Goal: Task Accomplishment & Management: Use online tool/utility

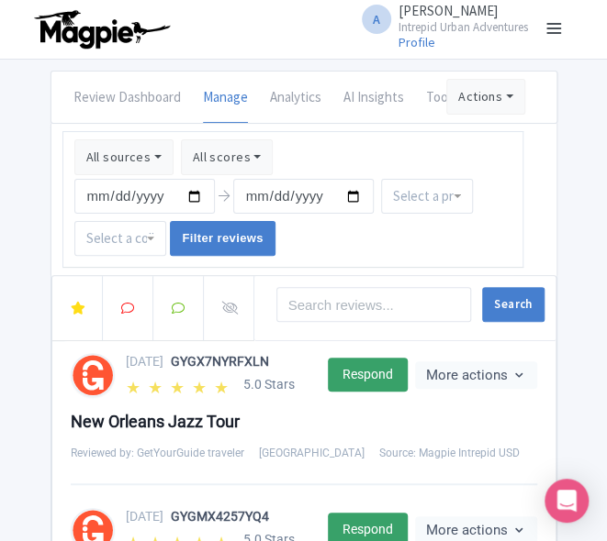
click at [445, 198] on input "select-one" at bounding box center [427, 196] width 68 height 17
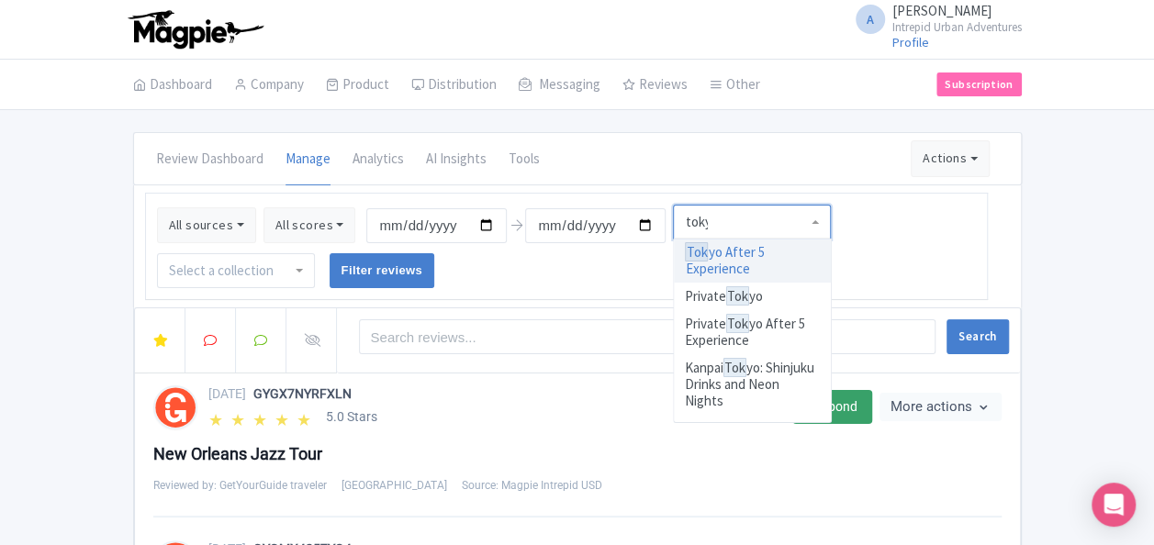
type input "tokyo"
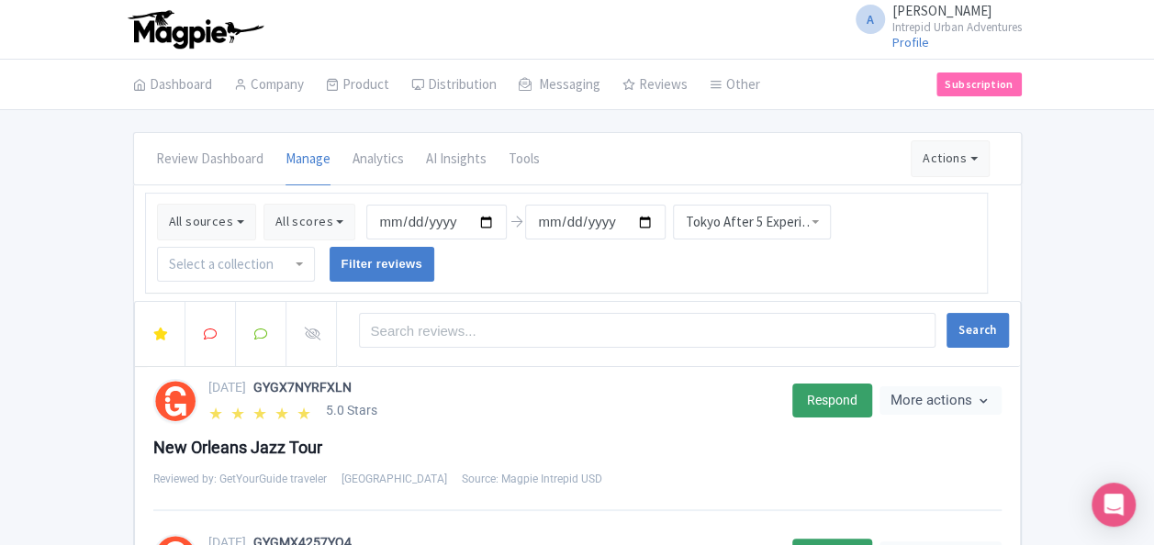
click at [753, 217] on div "Tokyo After 5 Experience" at bounding box center [752, 222] width 134 height 17
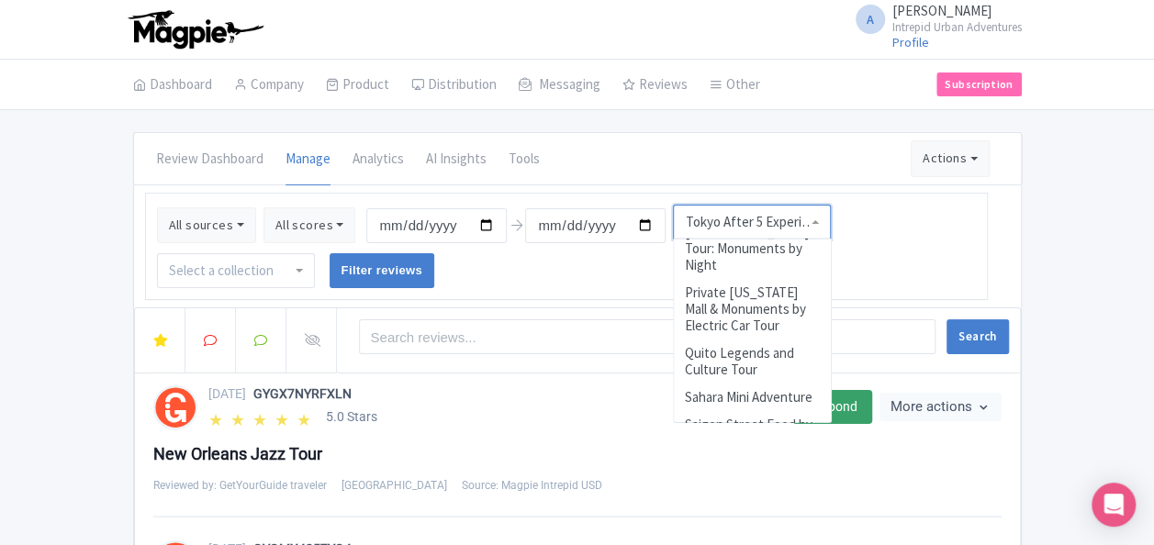
scroll to position [8373, 0]
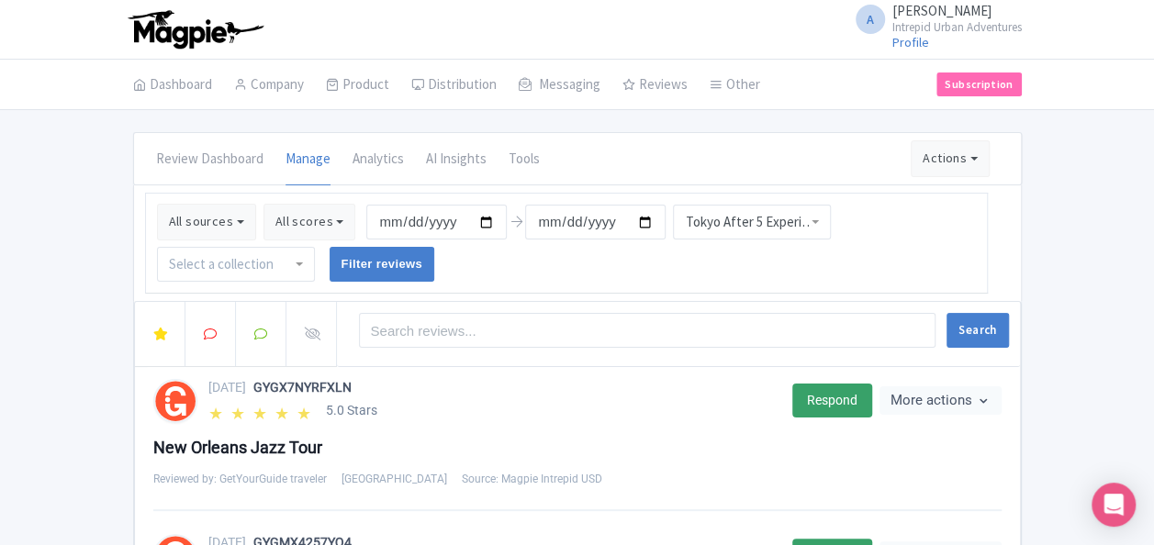
click at [732, 217] on div "Tokyo After 5 Experience" at bounding box center [752, 222] width 134 height 17
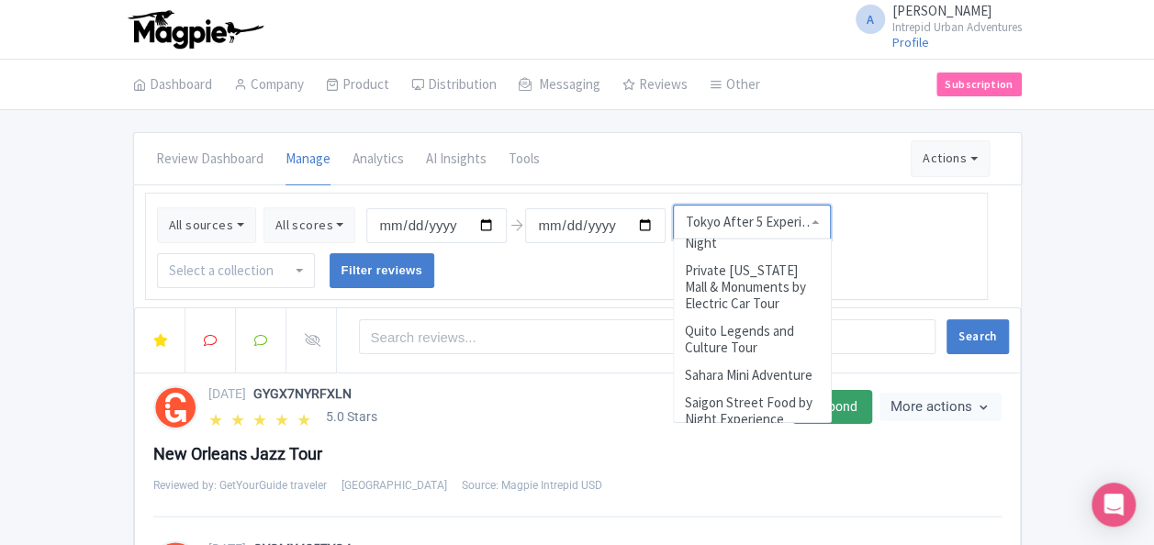
scroll to position [8237, 0]
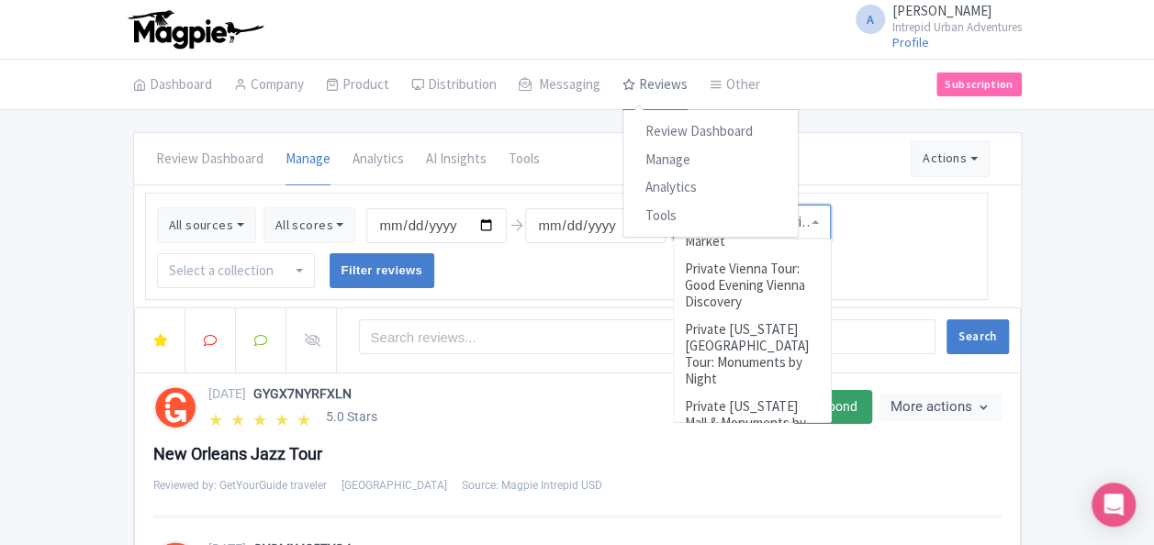
click at [660, 88] on link "Reviews" at bounding box center [654, 85] width 65 height 51
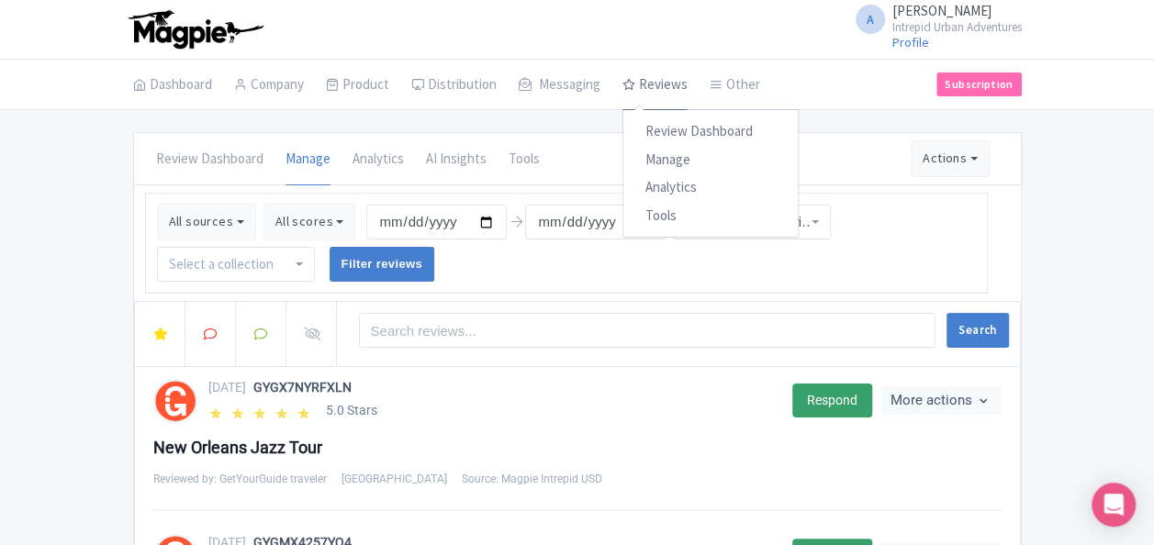
click at [658, 85] on link "Reviews" at bounding box center [654, 85] width 65 height 51
click at [678, 131] on link "Review Dashboard" at bounding box center [710, 131] width 174 height 28
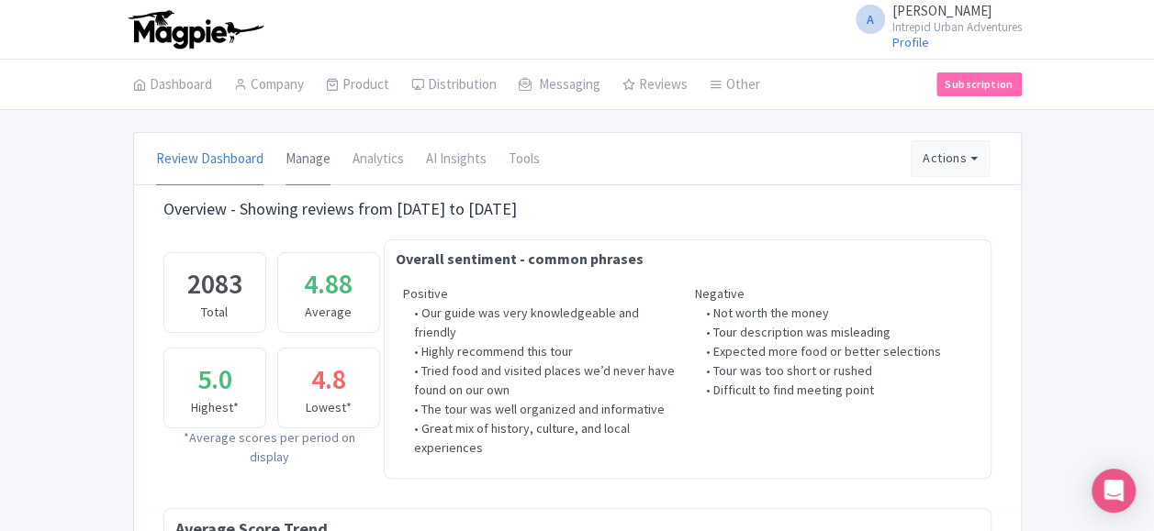
click at [305, 162] on link "Manage" at bounding box center [307, 159] width 45 height 51
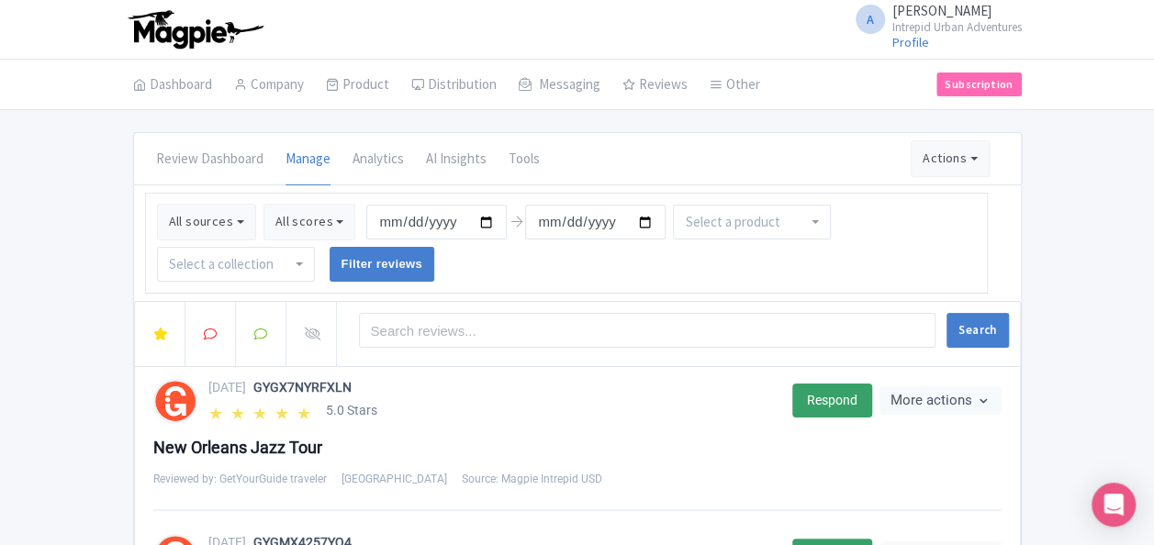
click at [765, 222] on input "select-one" at bounding box center [733, 222] width 97 height 17
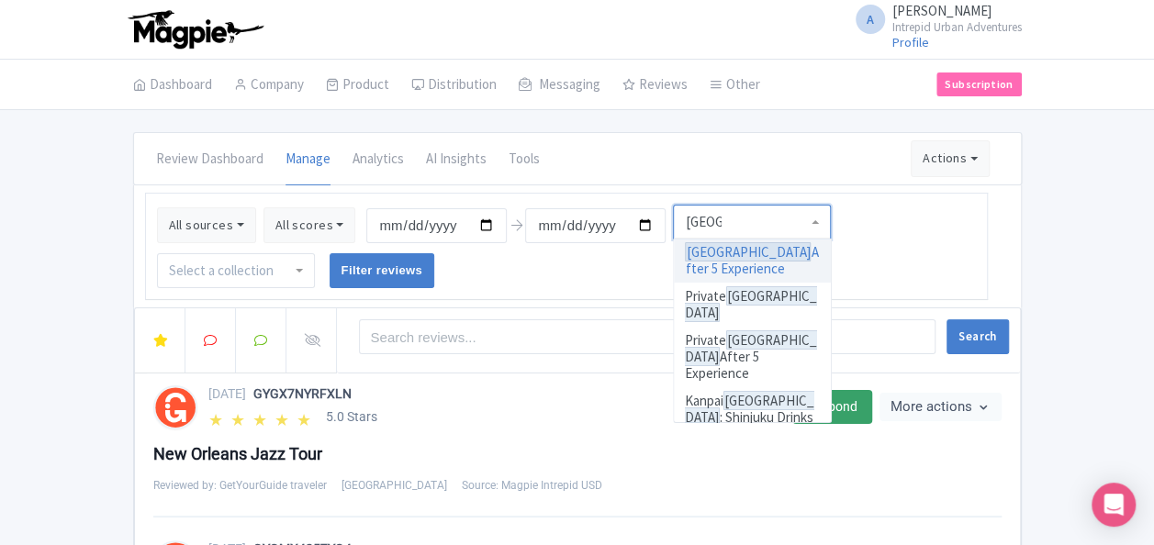
type input "tokyo"
click at [939, 233] on ul "All sources Select all Deselect all Select all Deselect all Urban Adventures - …" at bounding box center [566, 246] width 842 height 107
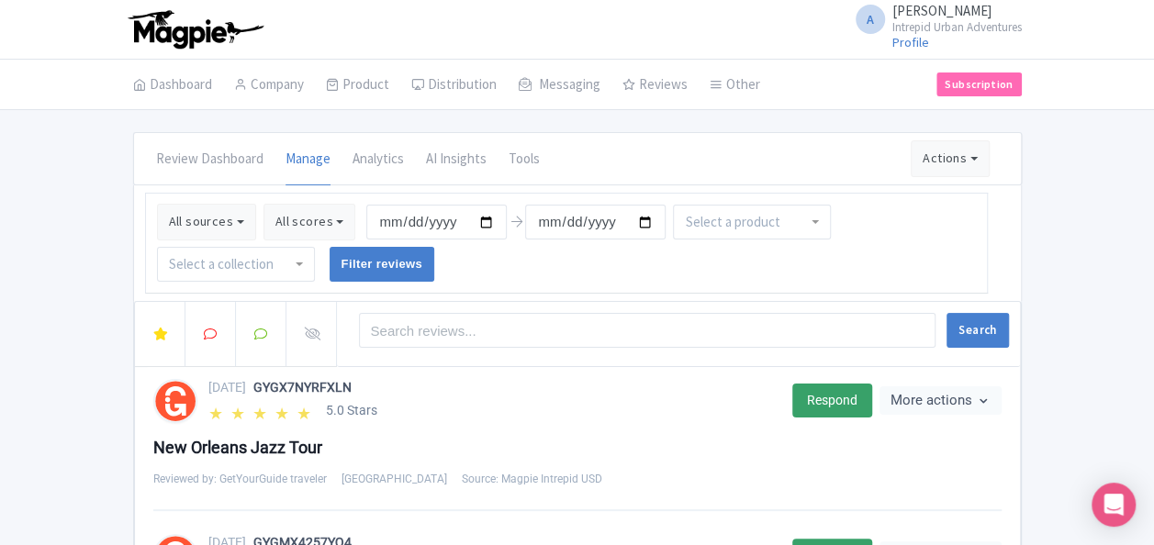
click at [259, 262] on input "select-one" at bounding box center [223, 264] width 108 height 17
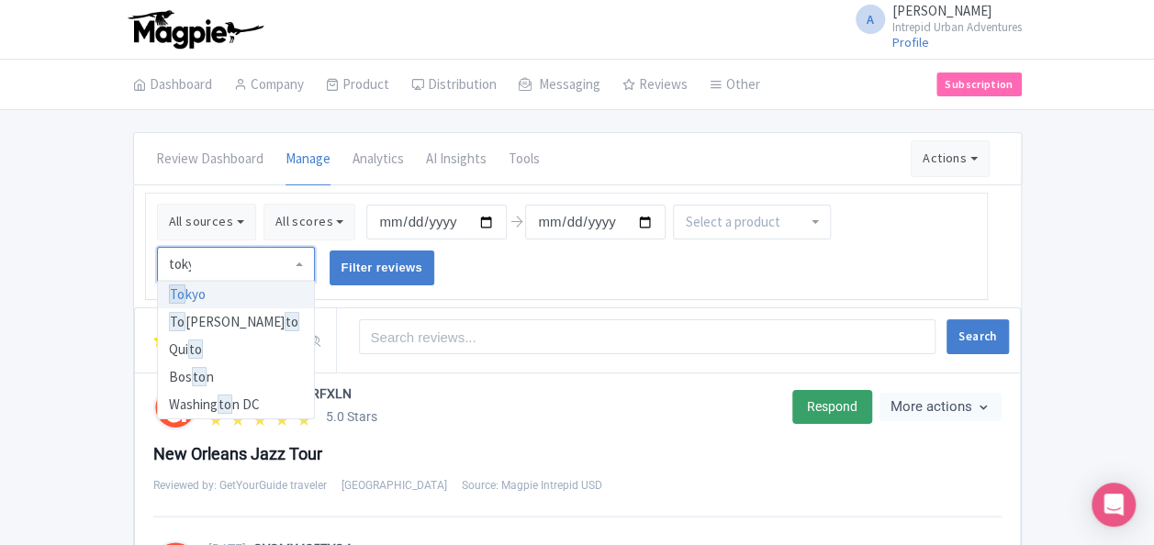
type input "tokyo"
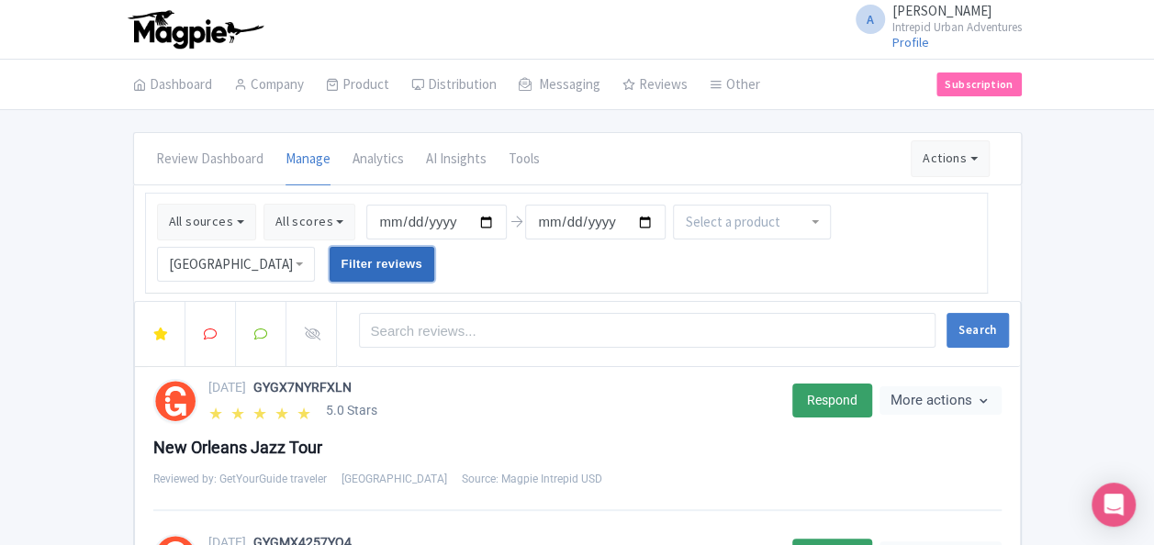
click at [395, 261] on input "Filter reviews" at bounding box center [382, 264] width 106 height 35
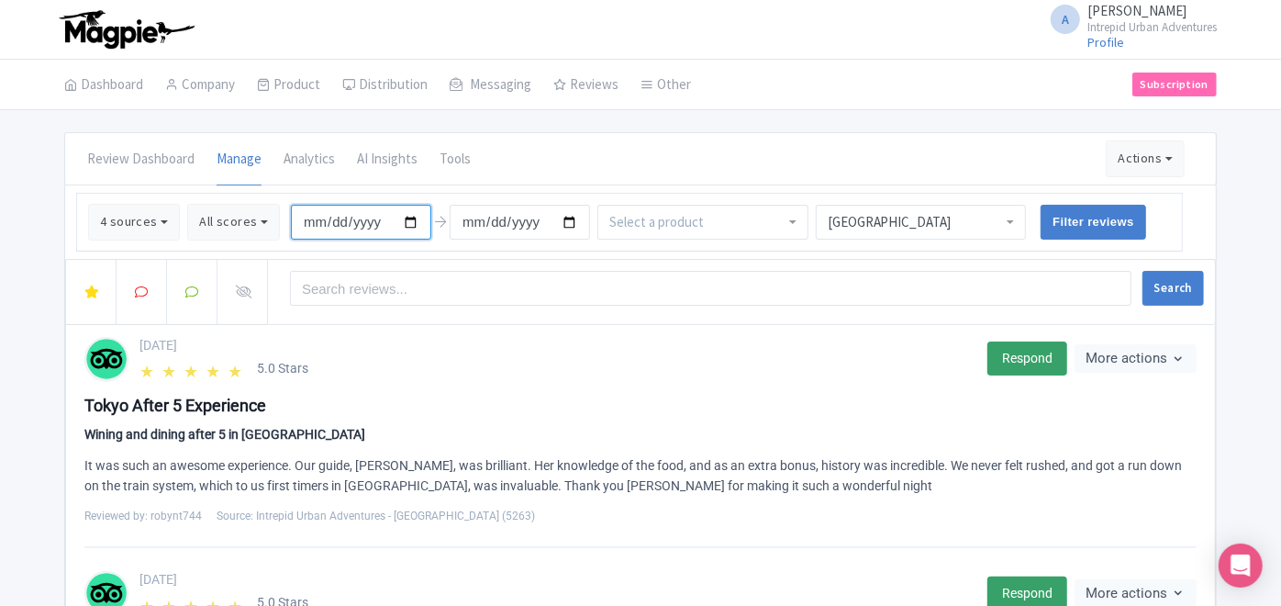
click at [396, 224] on input "2025-05-13" at bounding box center [361, 222] width 140 height 35
click at [408, 220] on input "2025-05-13" at bounding box center [361, 222] width 140 height 35
type input "[DATE]"
click at [1105, 219] on input "Filter reviews" at bounding box center [1094, 222] width 106 height 35
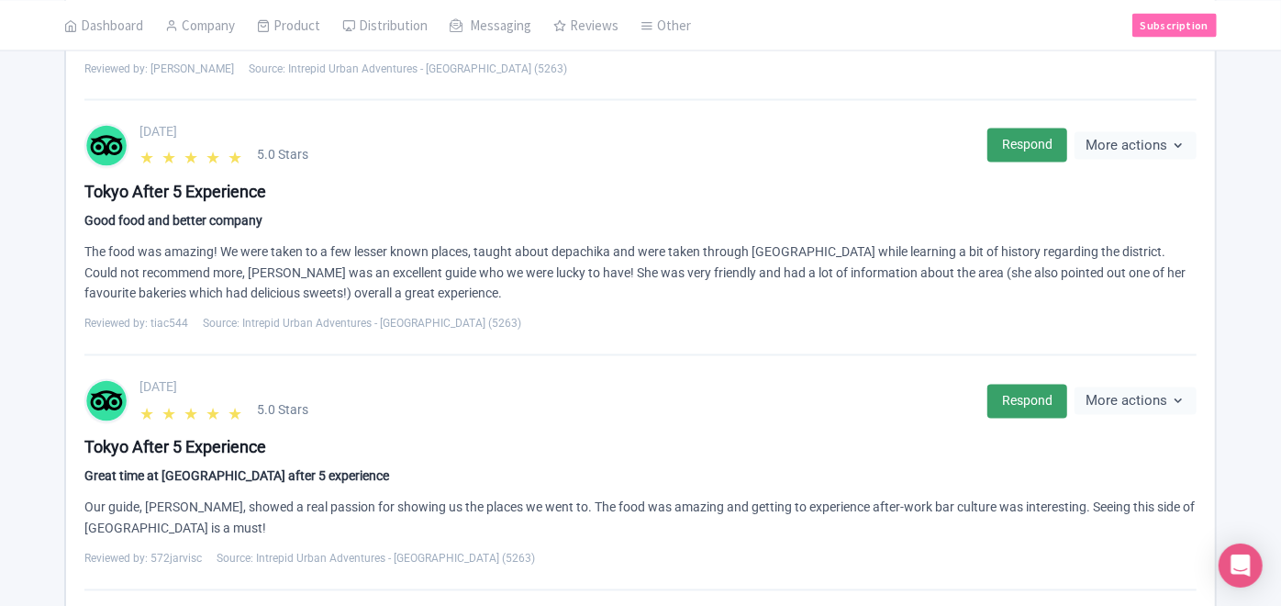
scroll to position [2039, 0]
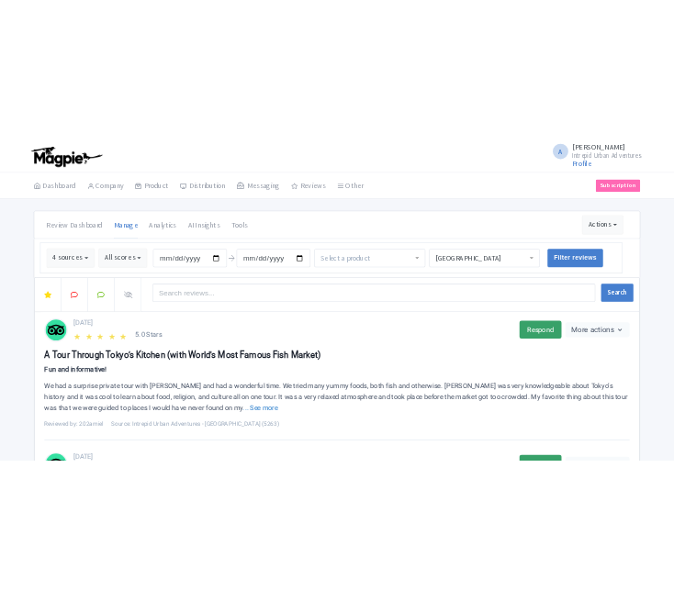
scroll to position [322, 0]
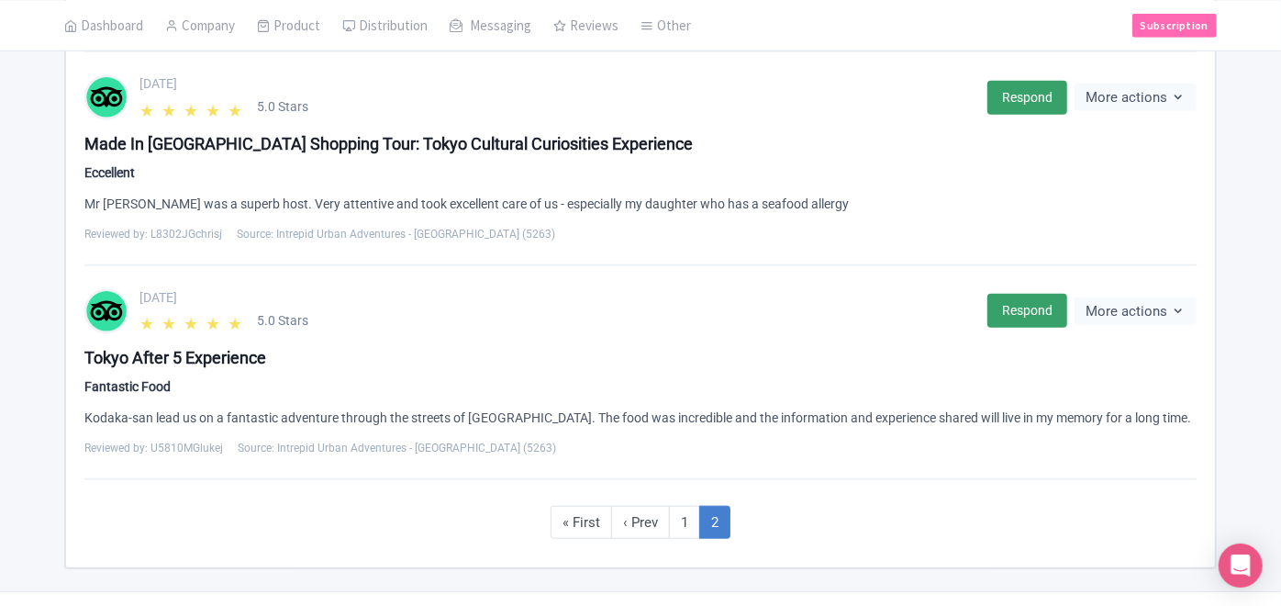
scroll to position [1000, 0]
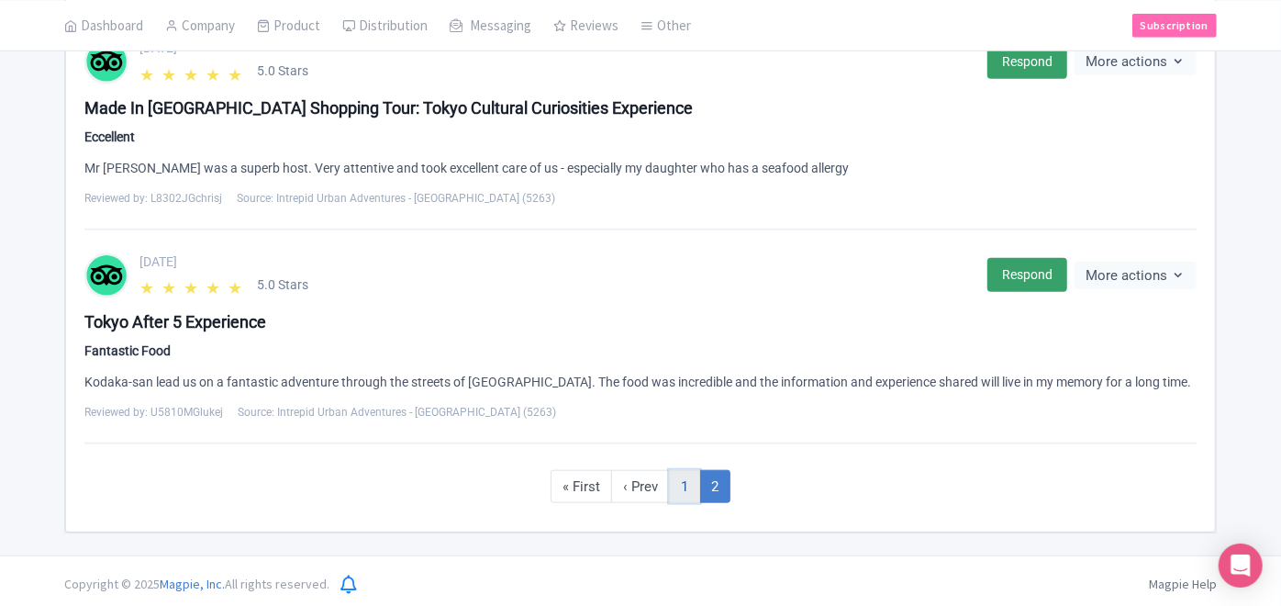
click at [684, 482] on link "1" at bounding box center [684, 487] width 31 height 34
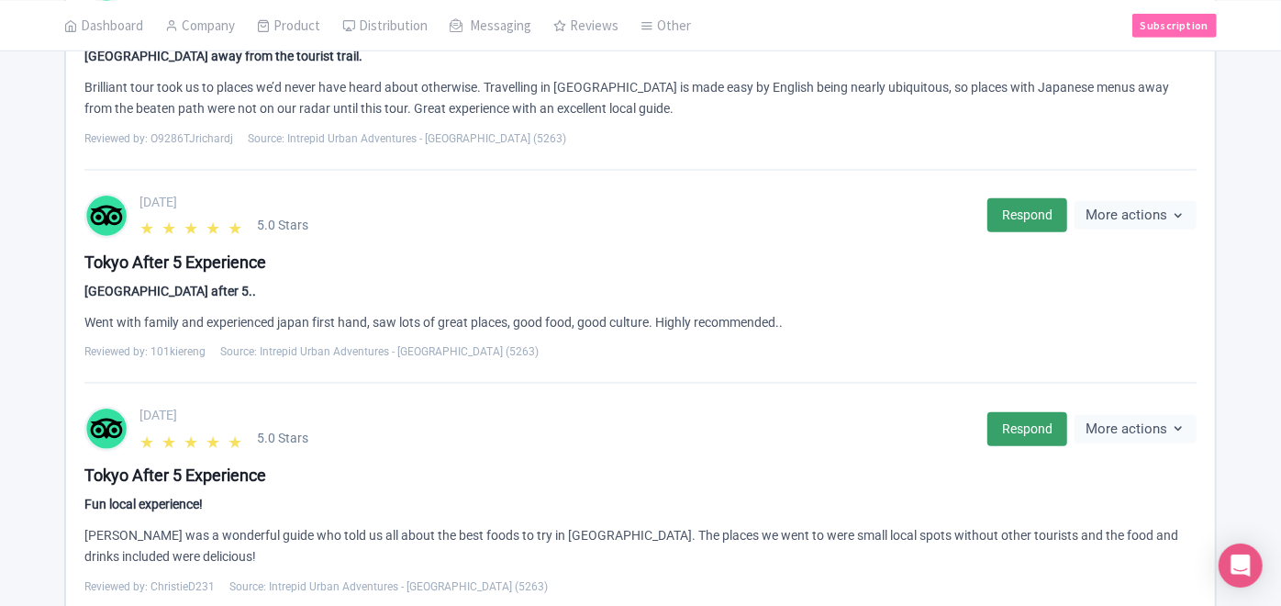
scroll to position [628, 0]
